Goal: Information Seeking & Learning: Learn about a topic

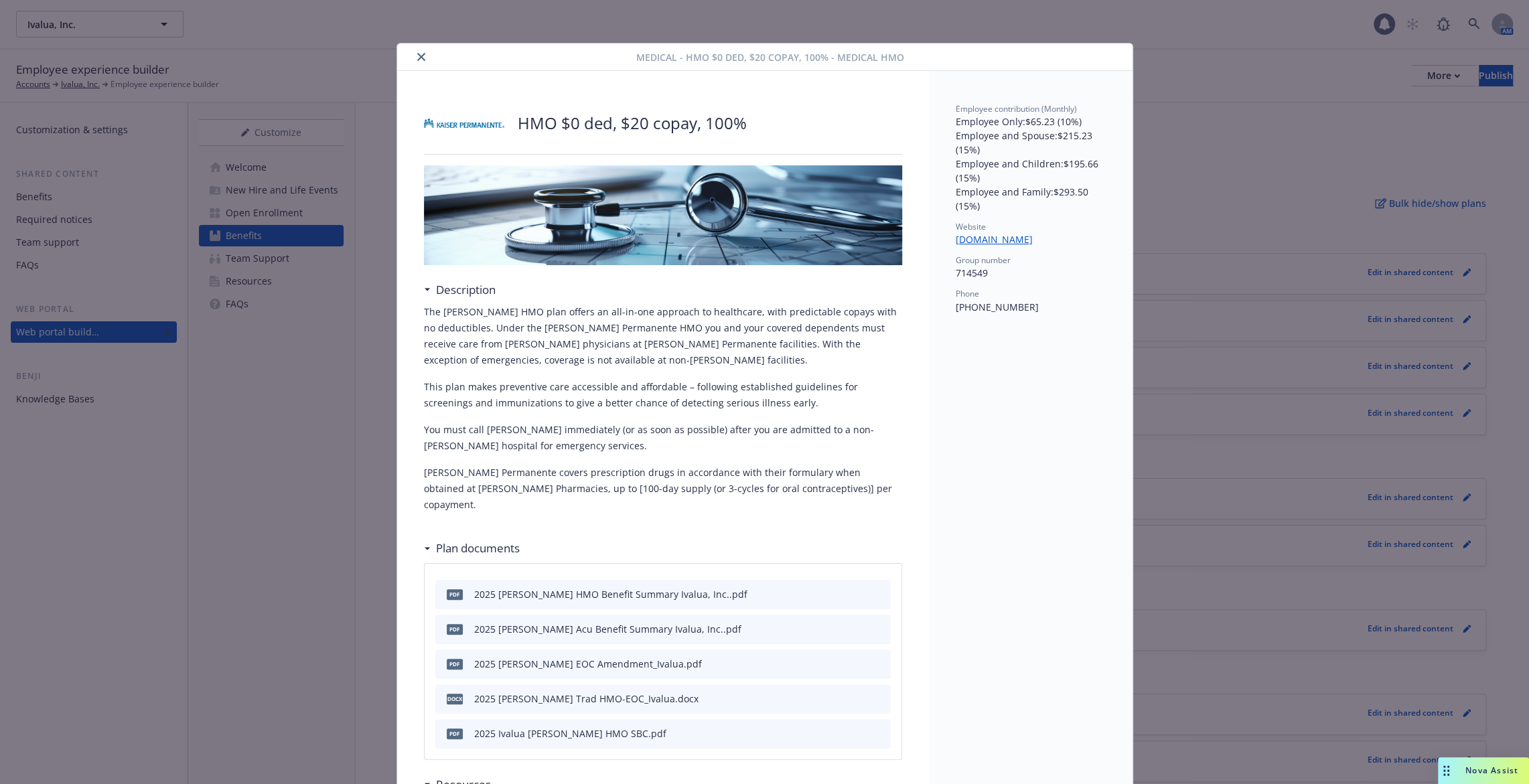
scroll to position [40, 0]
